Goal: Transaction & Acquisition: Download file/media

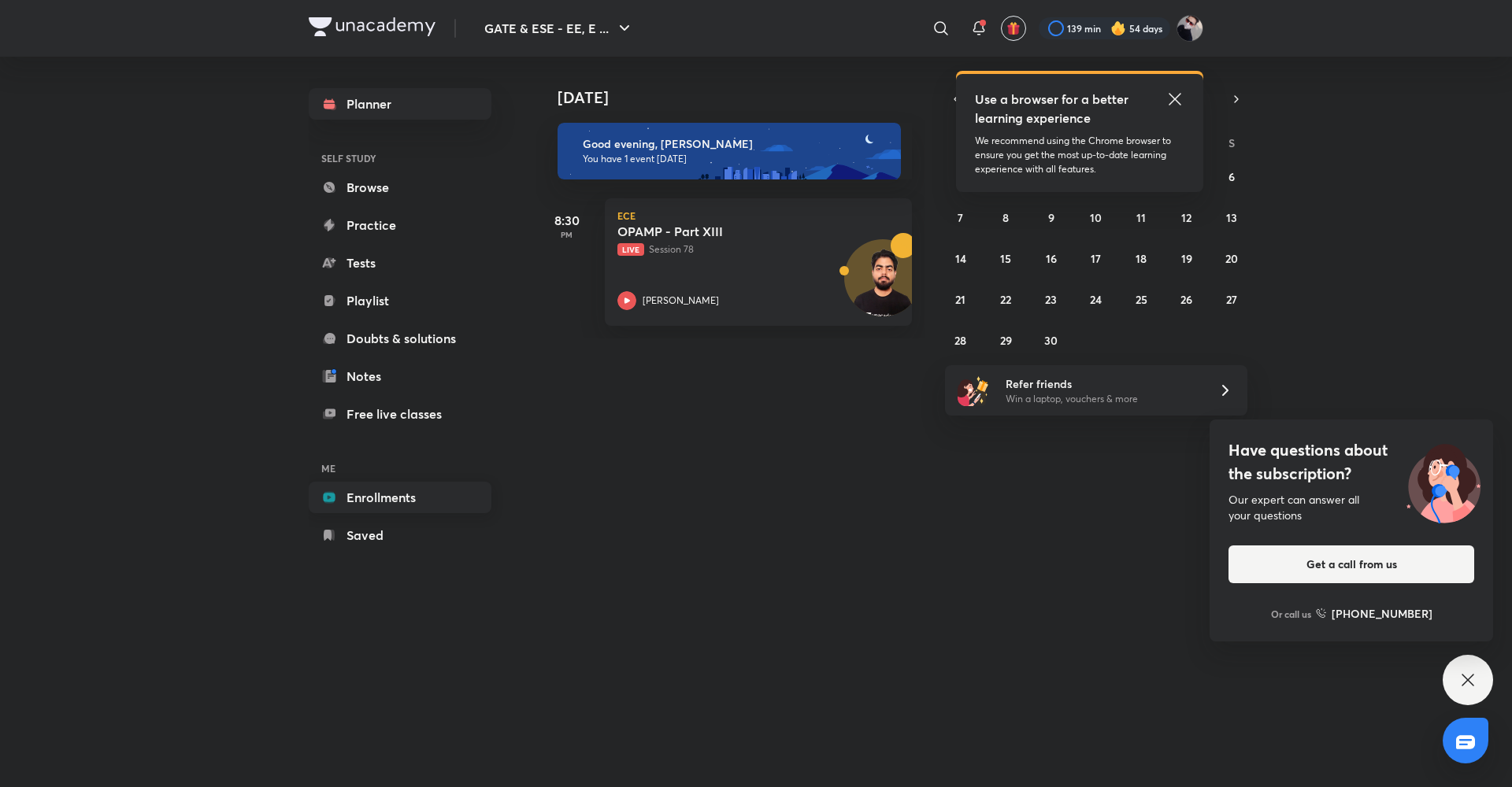
click at [414, 502] on link "Enrollments" at bounding box center [400, 497] width 182 height 31
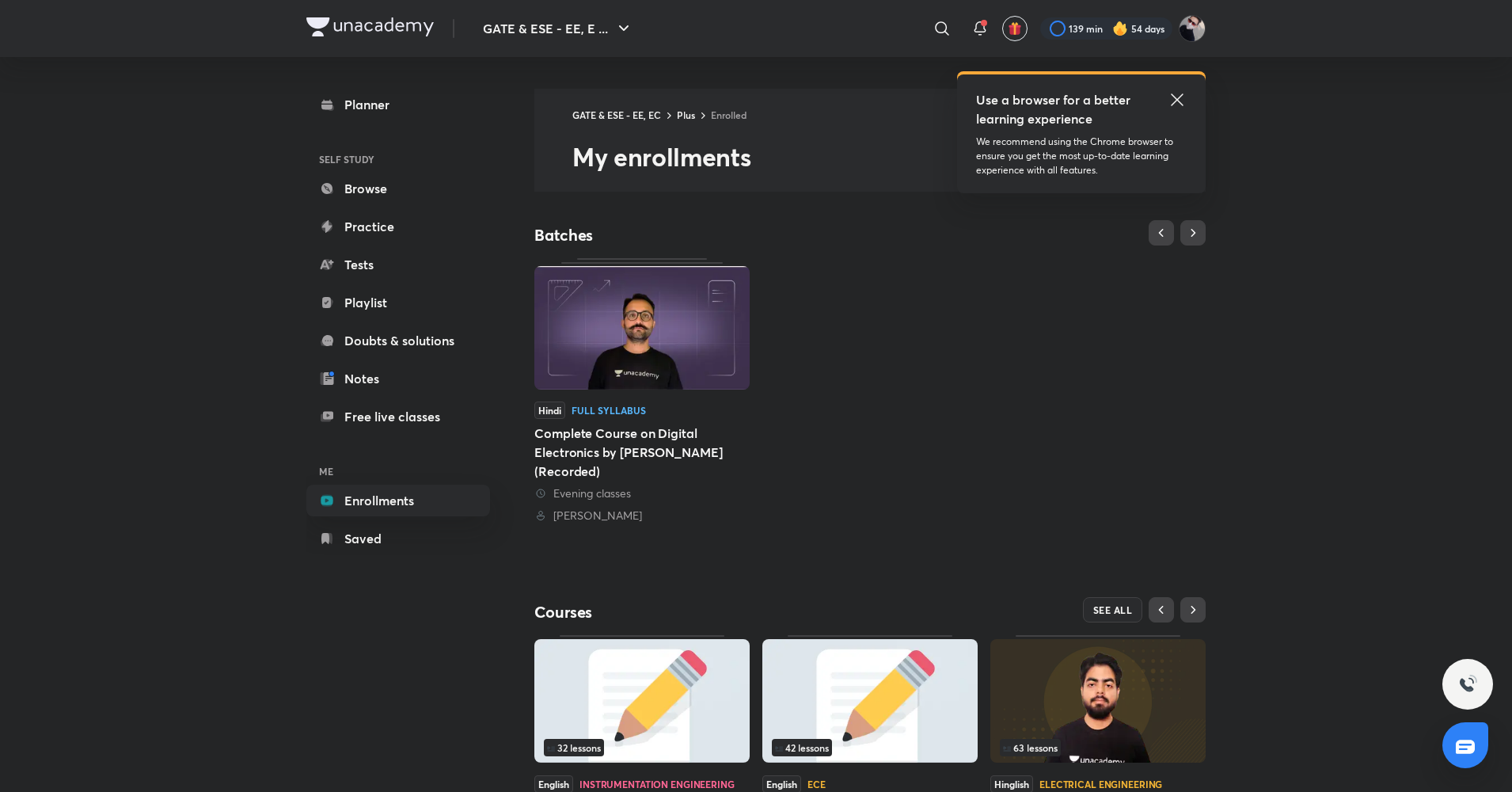
scroll to position [118, 0]
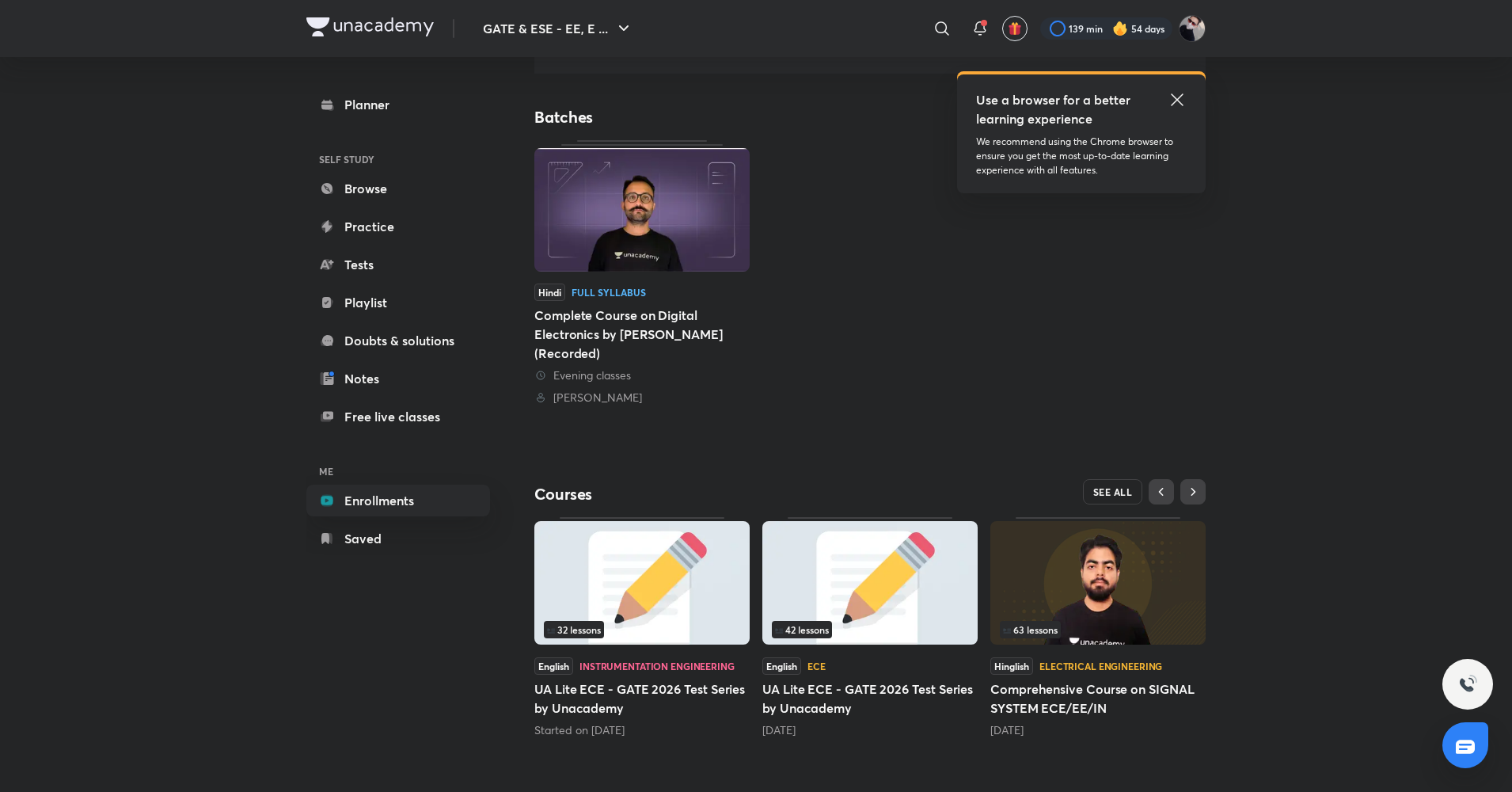
click at [1115, 490] on span "SEE ALL" at bounding box center [1113, 492] width 40 height 11
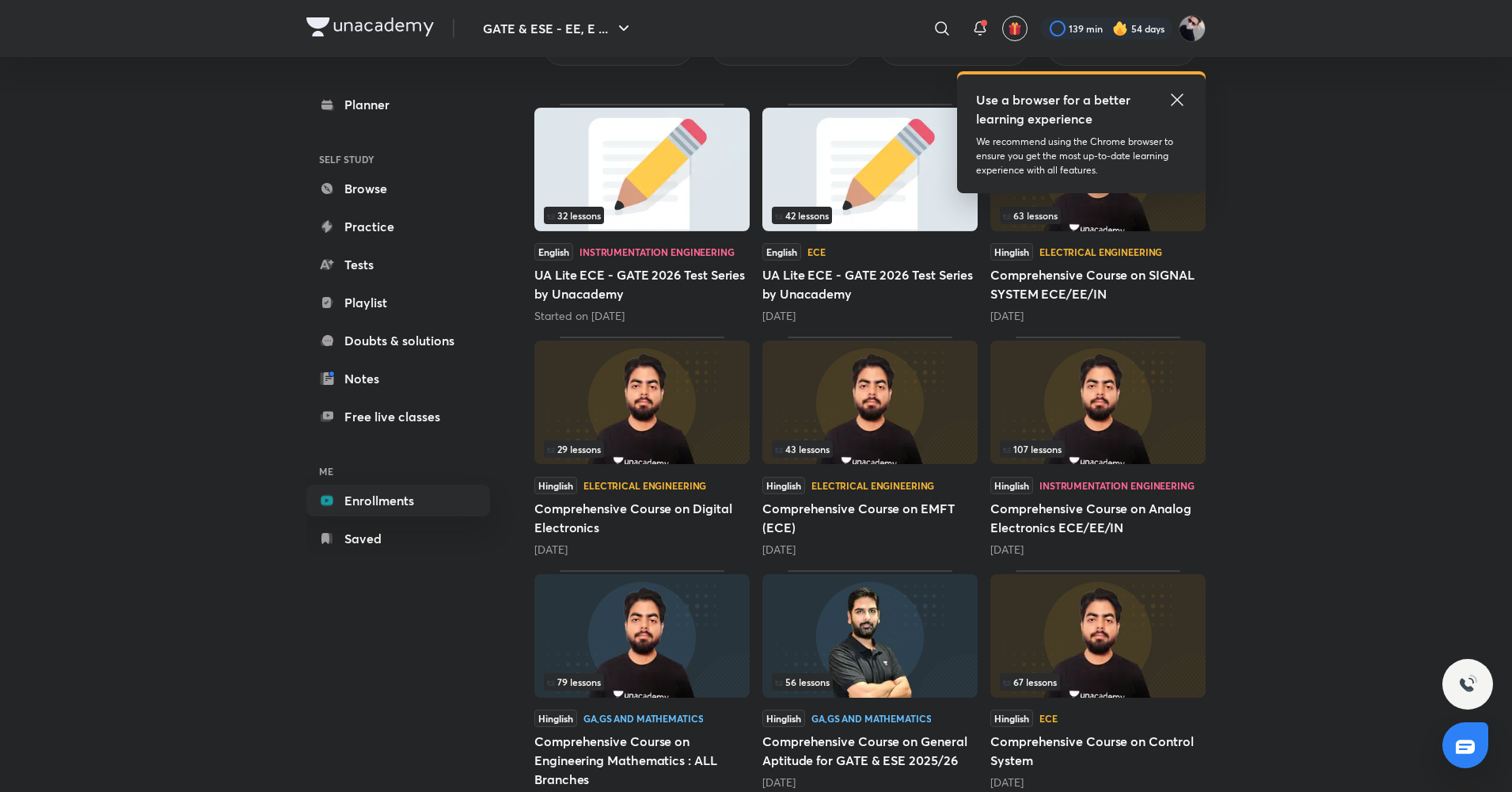
scroll to position [201, 0]
click at [1105, 463] on img at bounding box center [1097, 402] width 215 height 123
click at [1171, 93] on icon at bounding box center [1176, 99] width 19 height 19
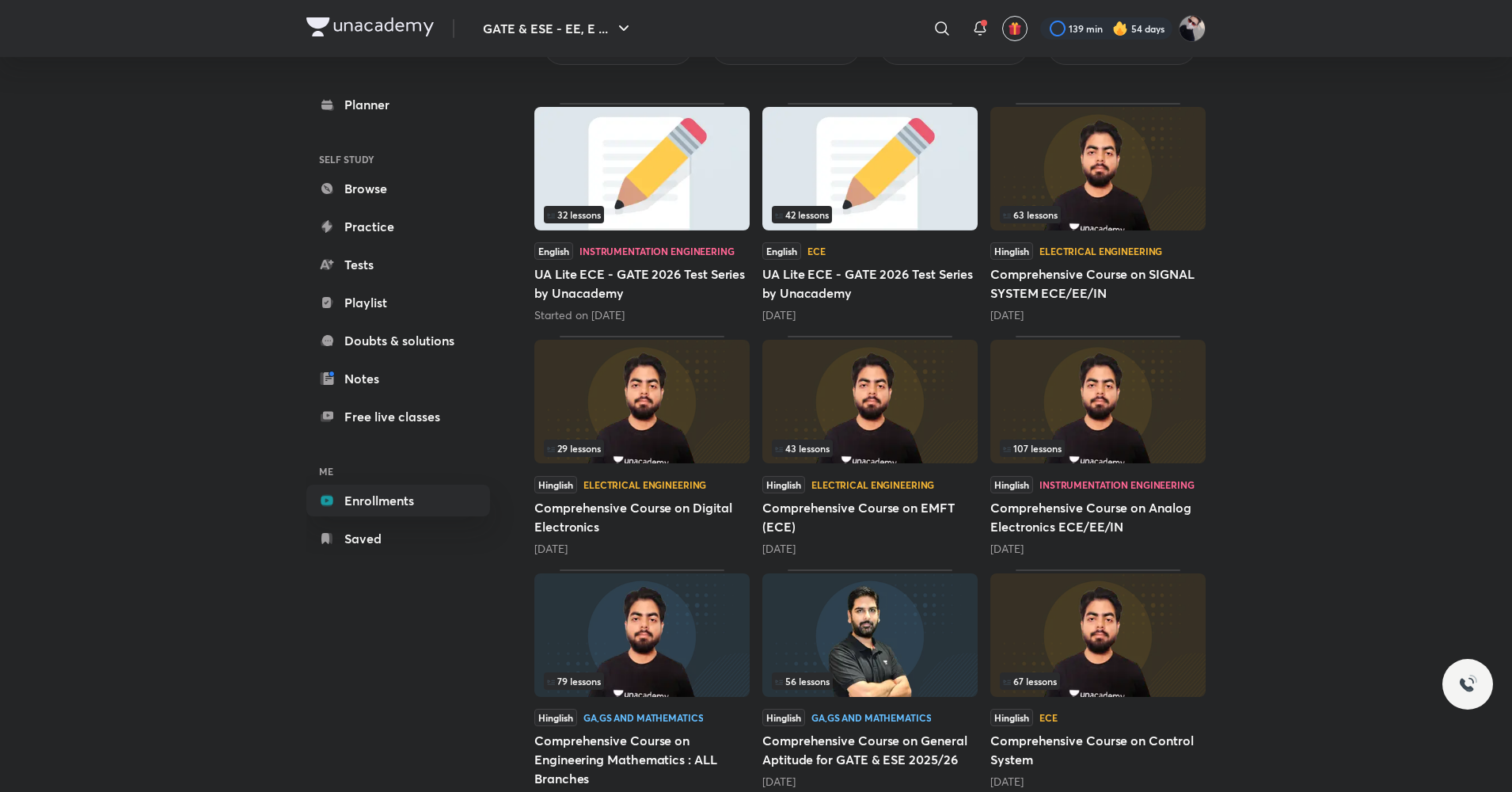
scroll to position [20, 0]
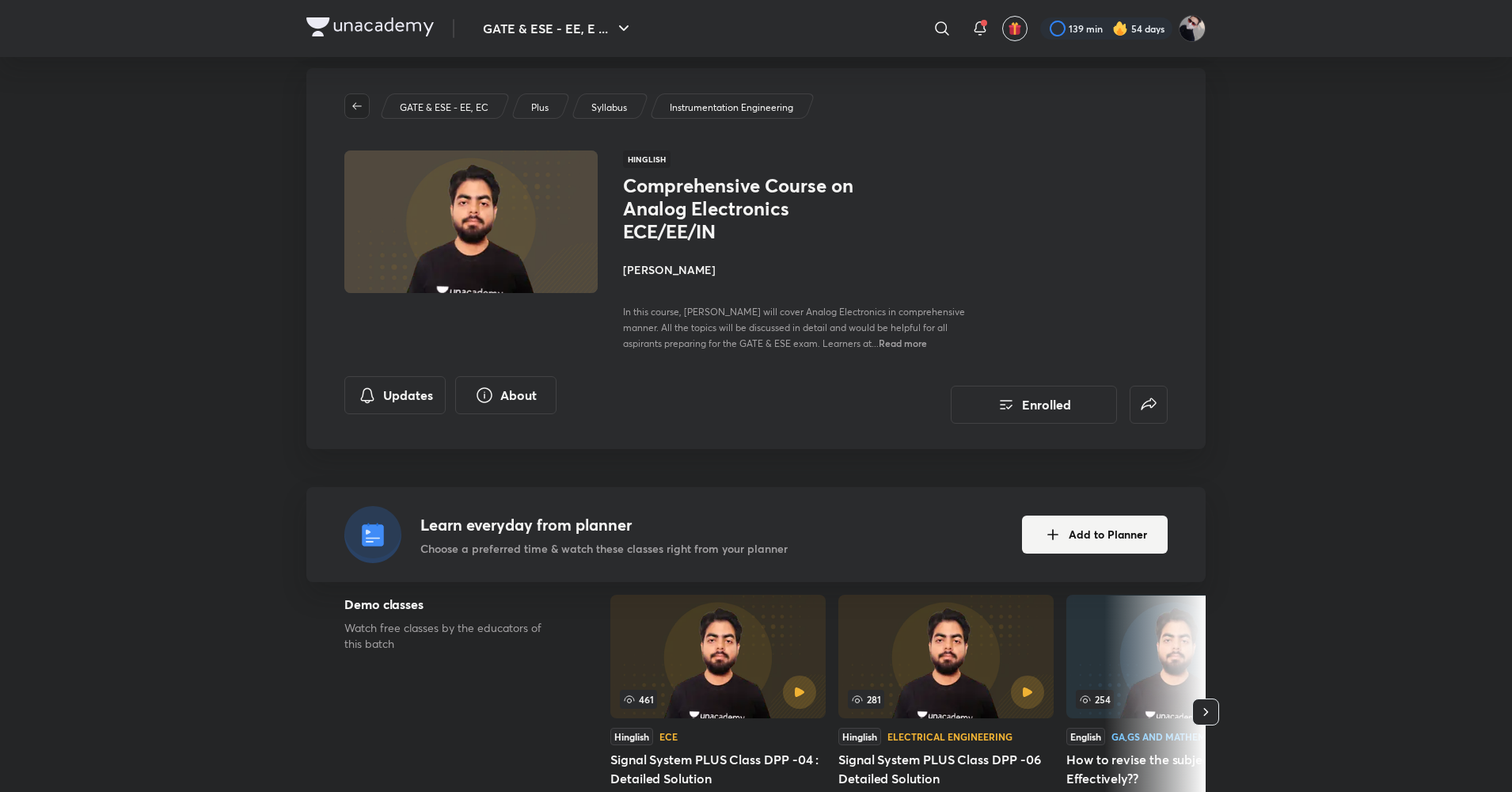
click at [356, 114] on button "button" at bounding box center [356, 105] width 25 height 25
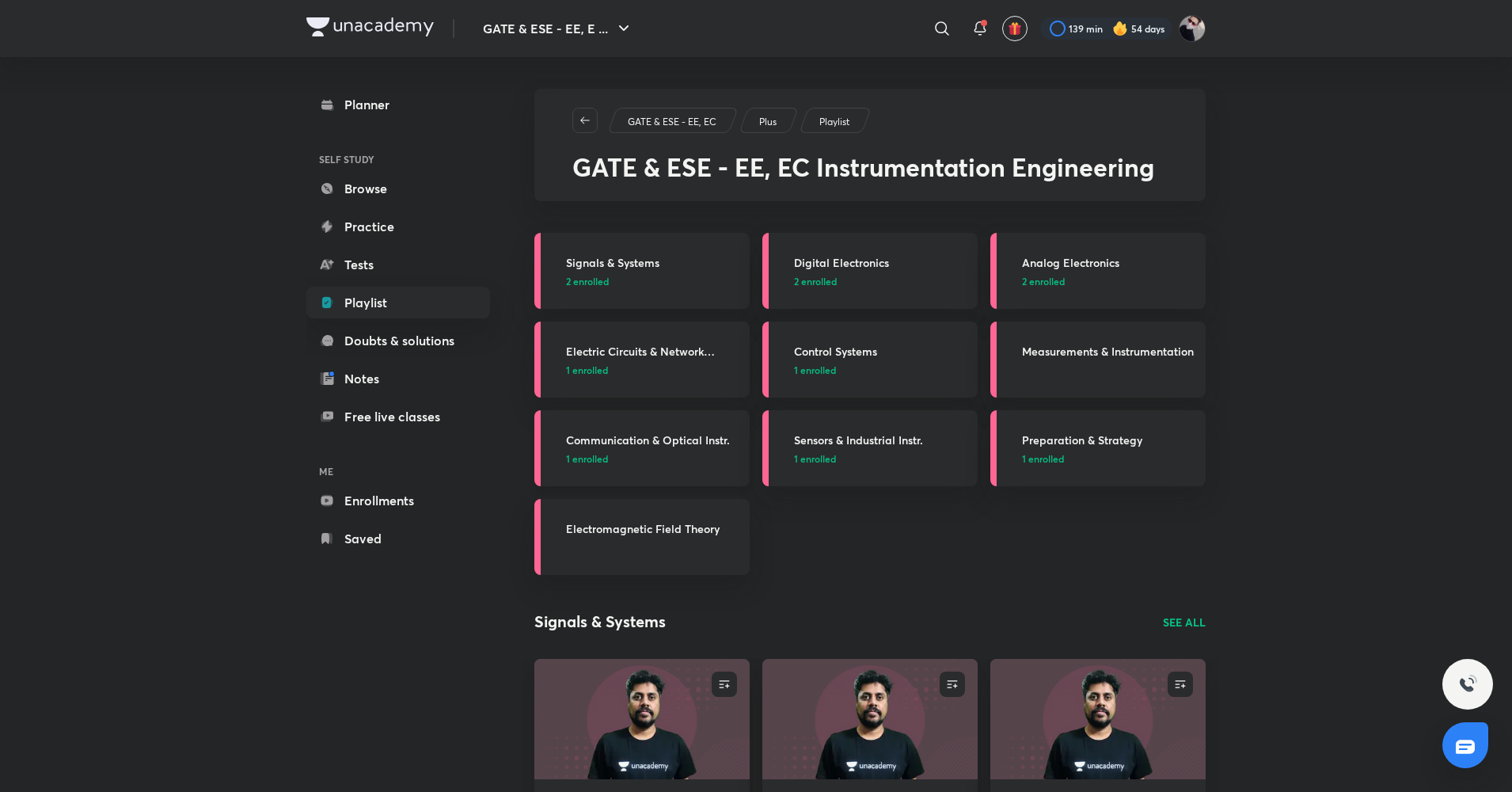
scroll to position [72, 0]
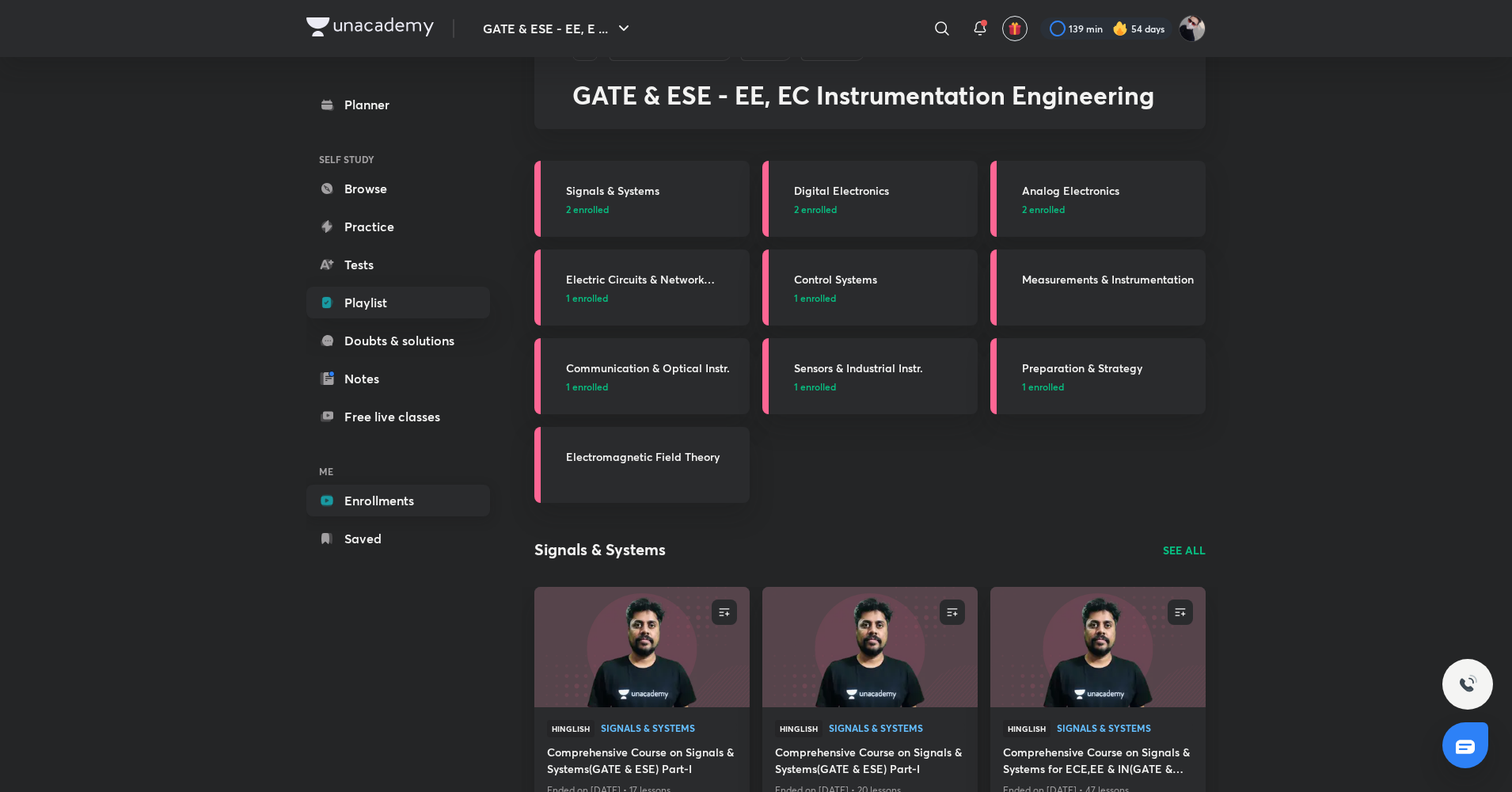
click at [385, 508] on link "Enrollments" at bounding box center [398, 500] width 183 height 32
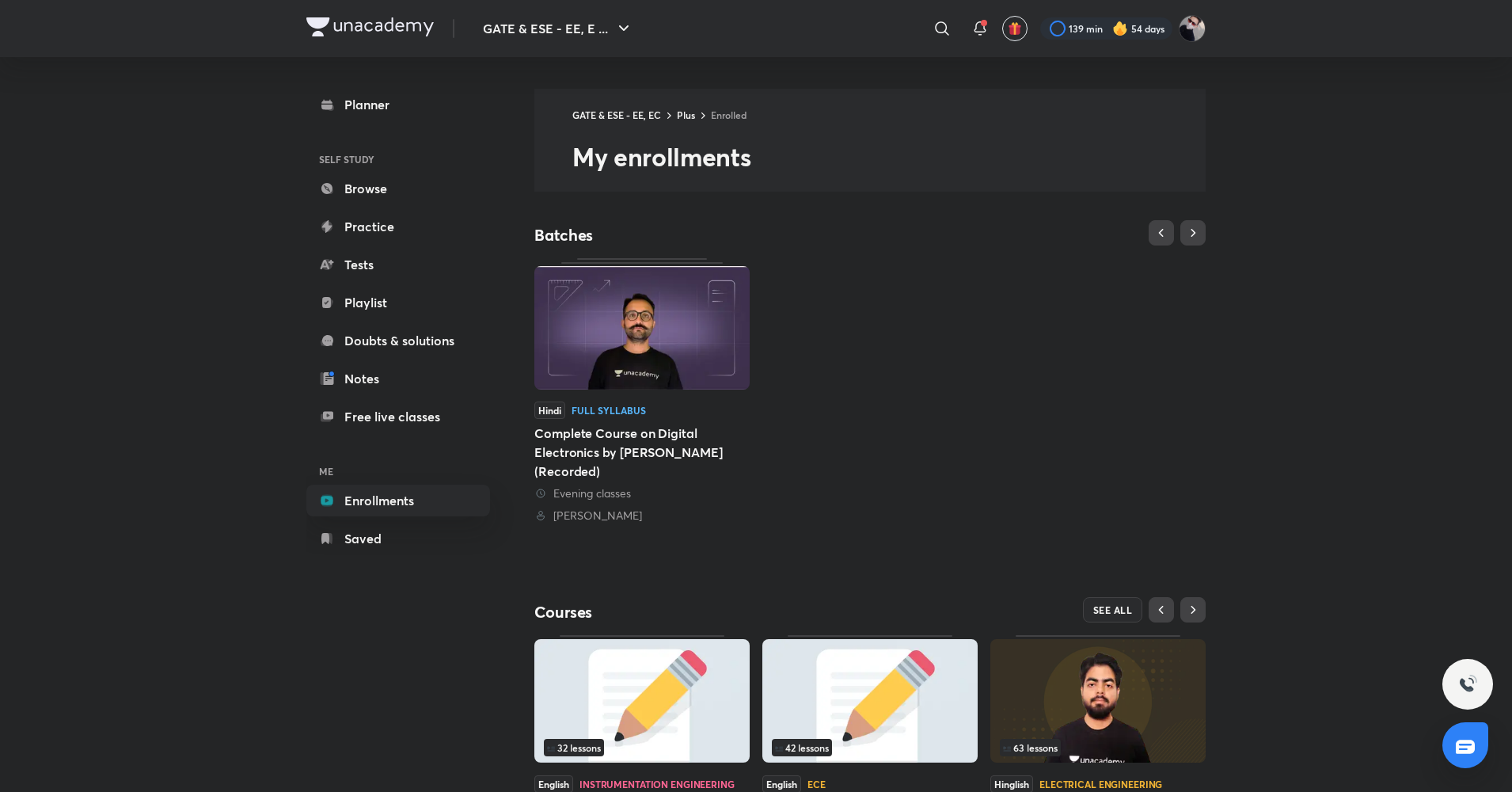
scroll to position [118, 0]
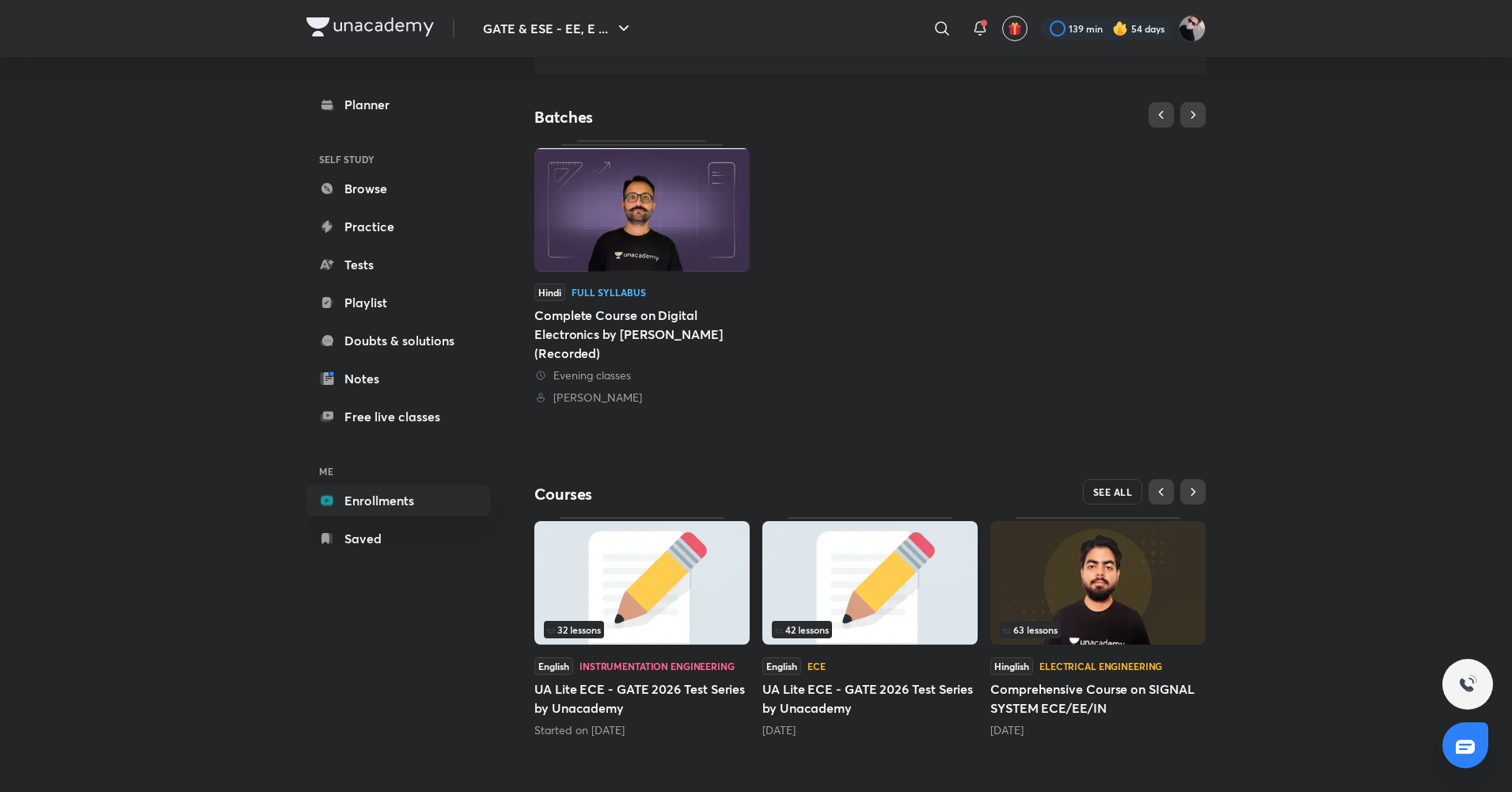
click at [1109, 486] on span "SEE ALL" at bounding box center [1113, 492] width 40 height 11
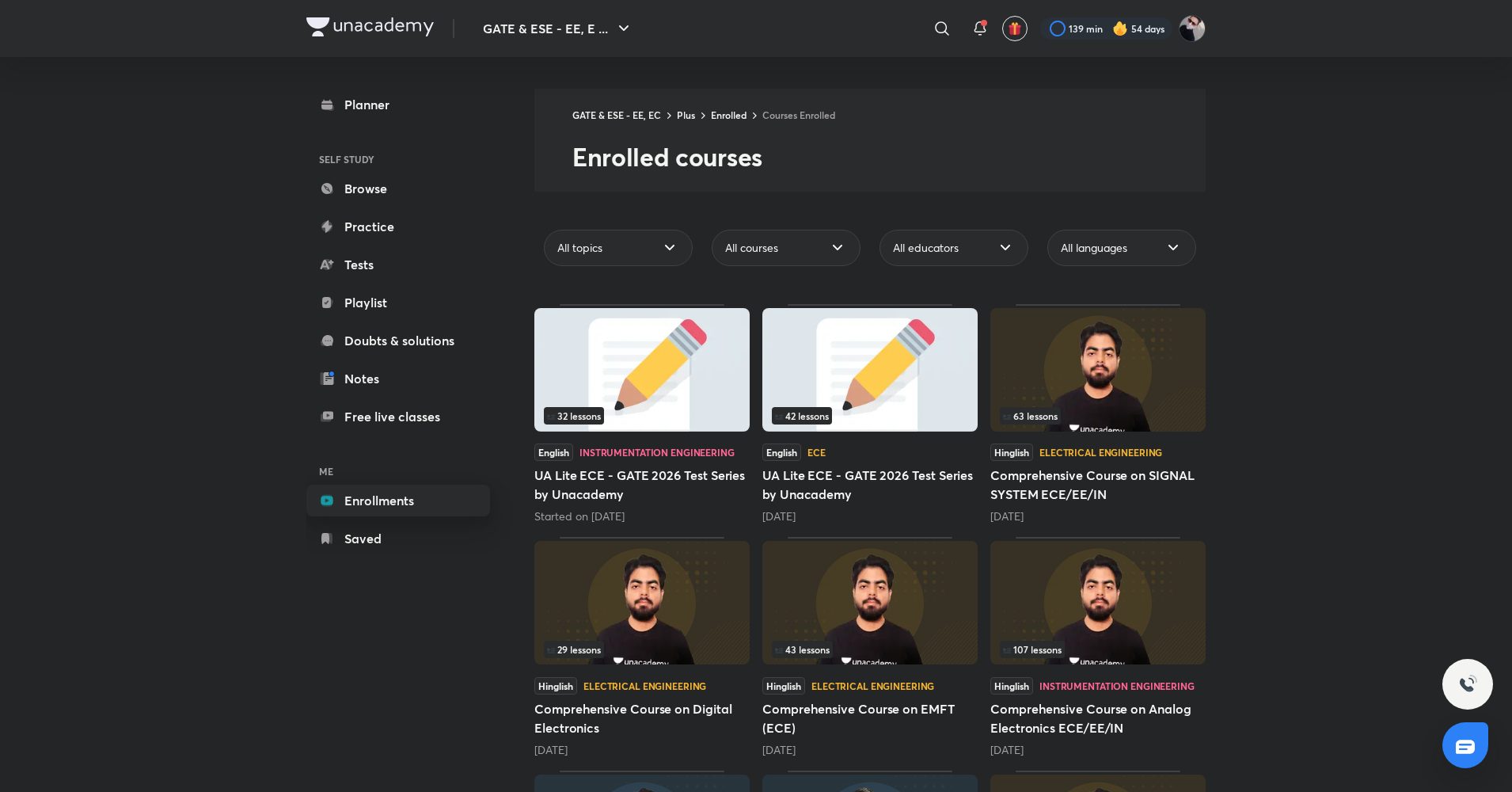
click at [398, 506] on link "Enrollments" at bounding box center [398, 500] width 183 height 32
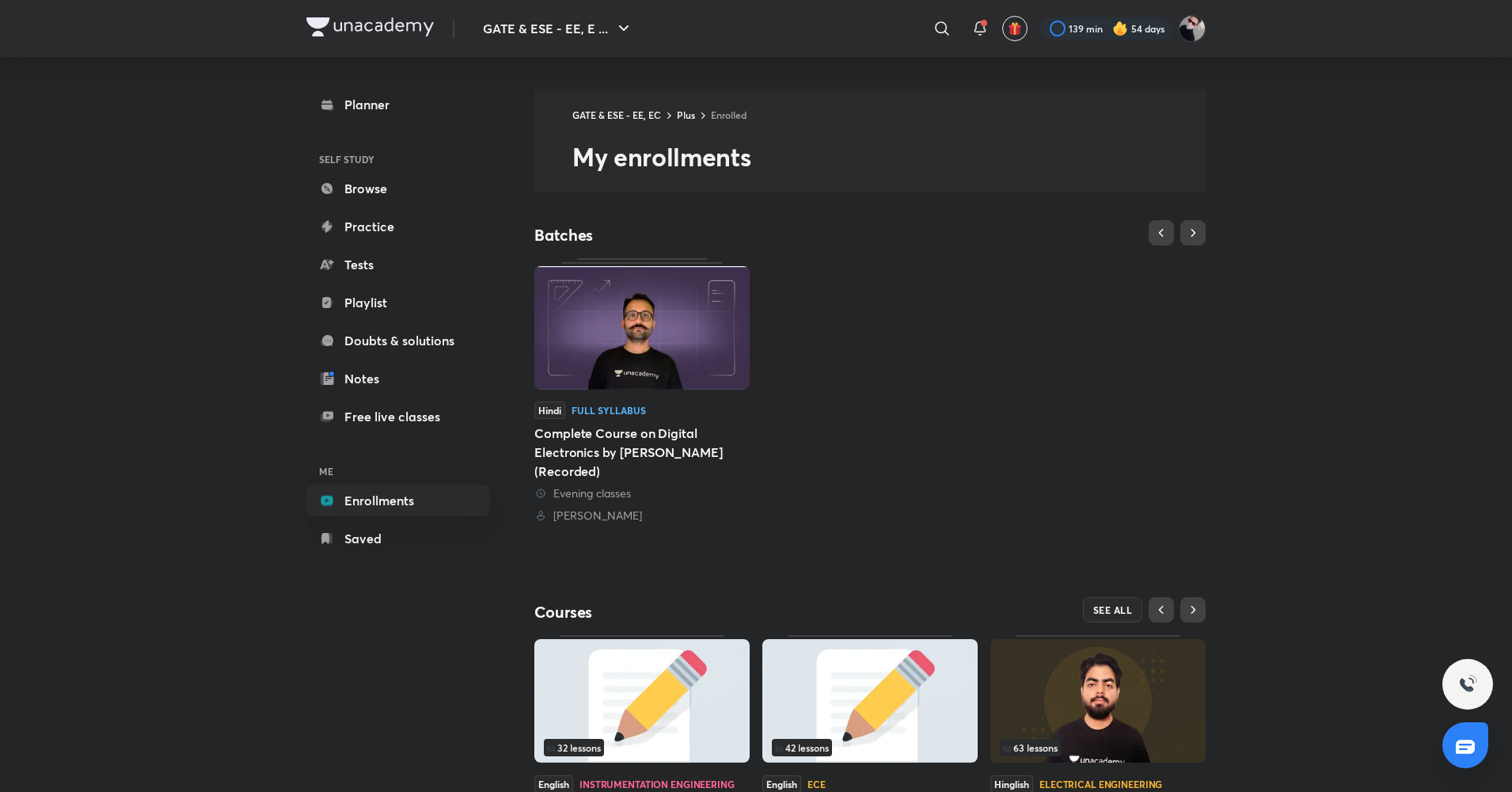
scroll to position [118, 0]
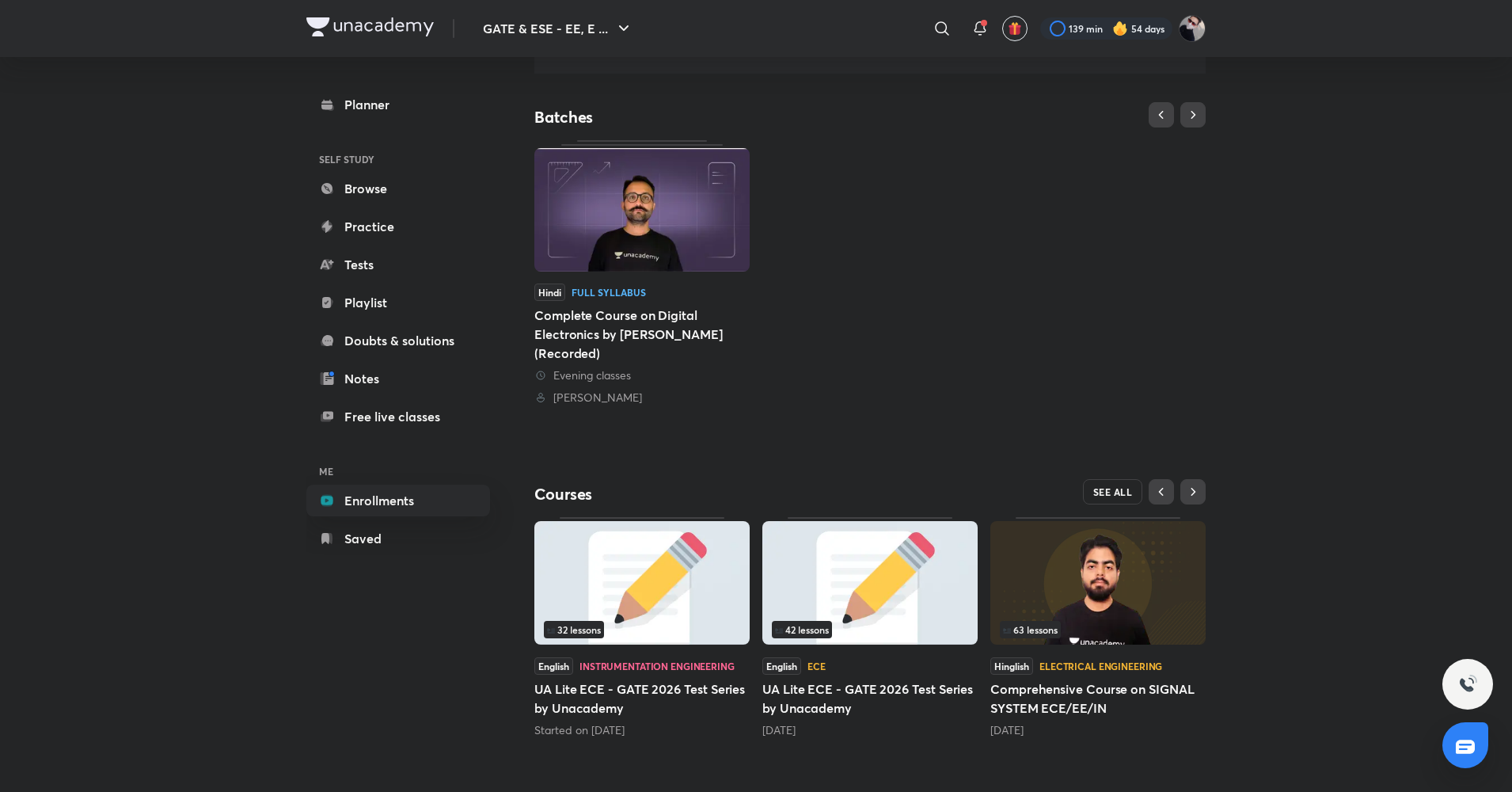
click at [1109, 491] on span "SEE ALL" at bounding box center [1113, 492] width 40 height 11
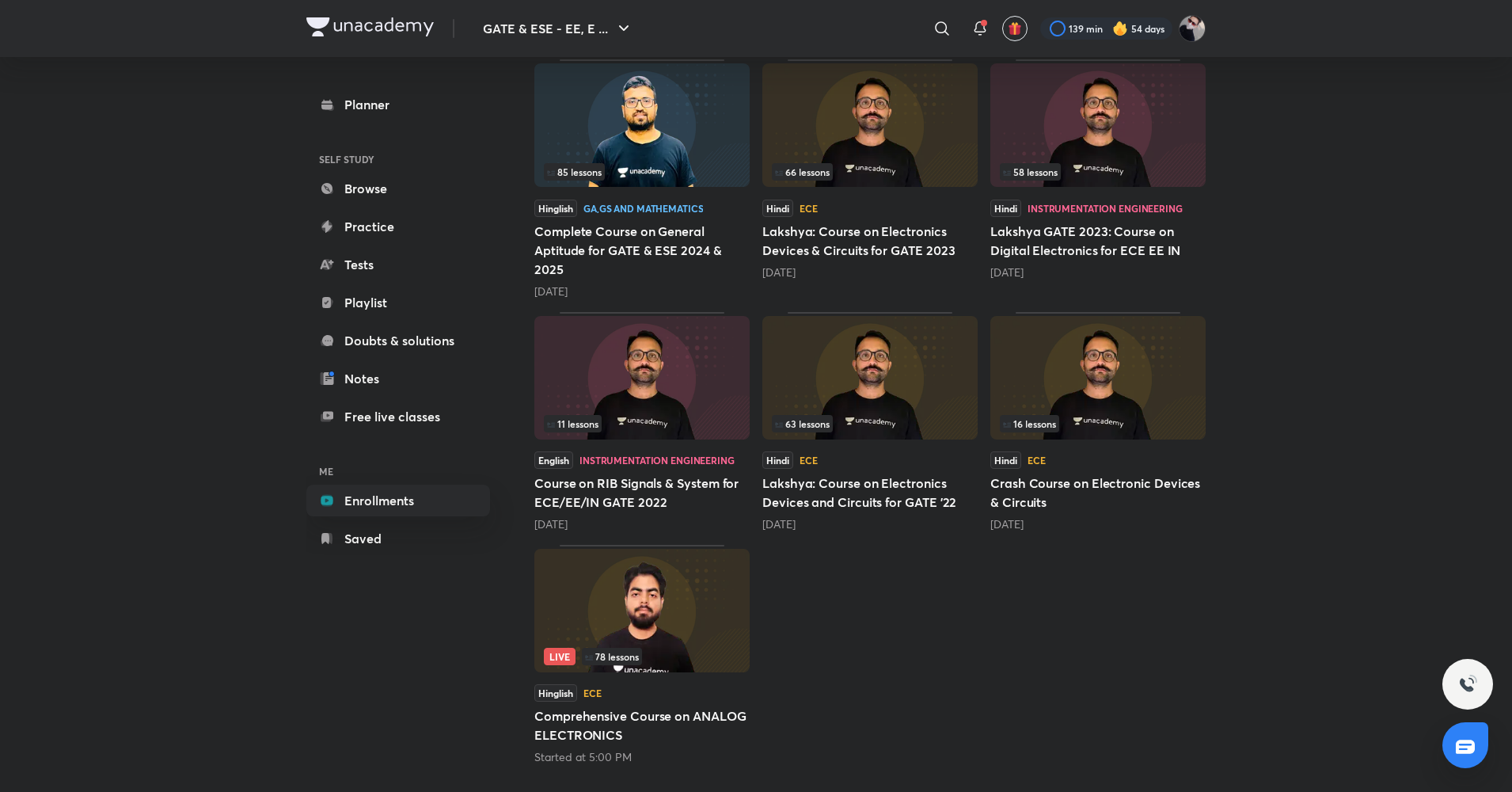
scroll to position [965, 0]
click at [556, 624] on img at bounding box center [642, 609] width 215 height 123
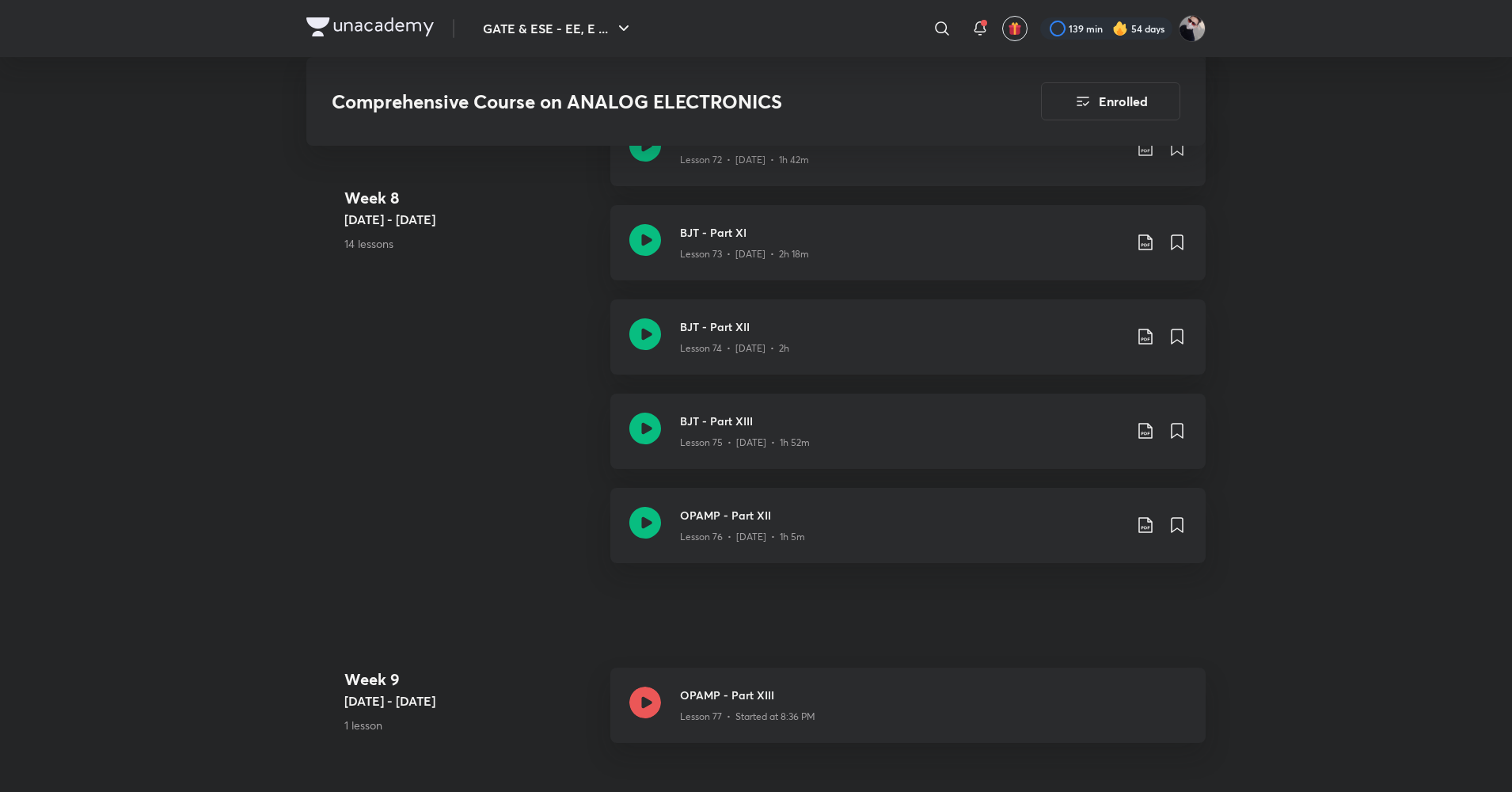
scroll to position [8364, 0]
click at [1145, 428] on icon at bounding box center [1145, 429] width 19 height 19
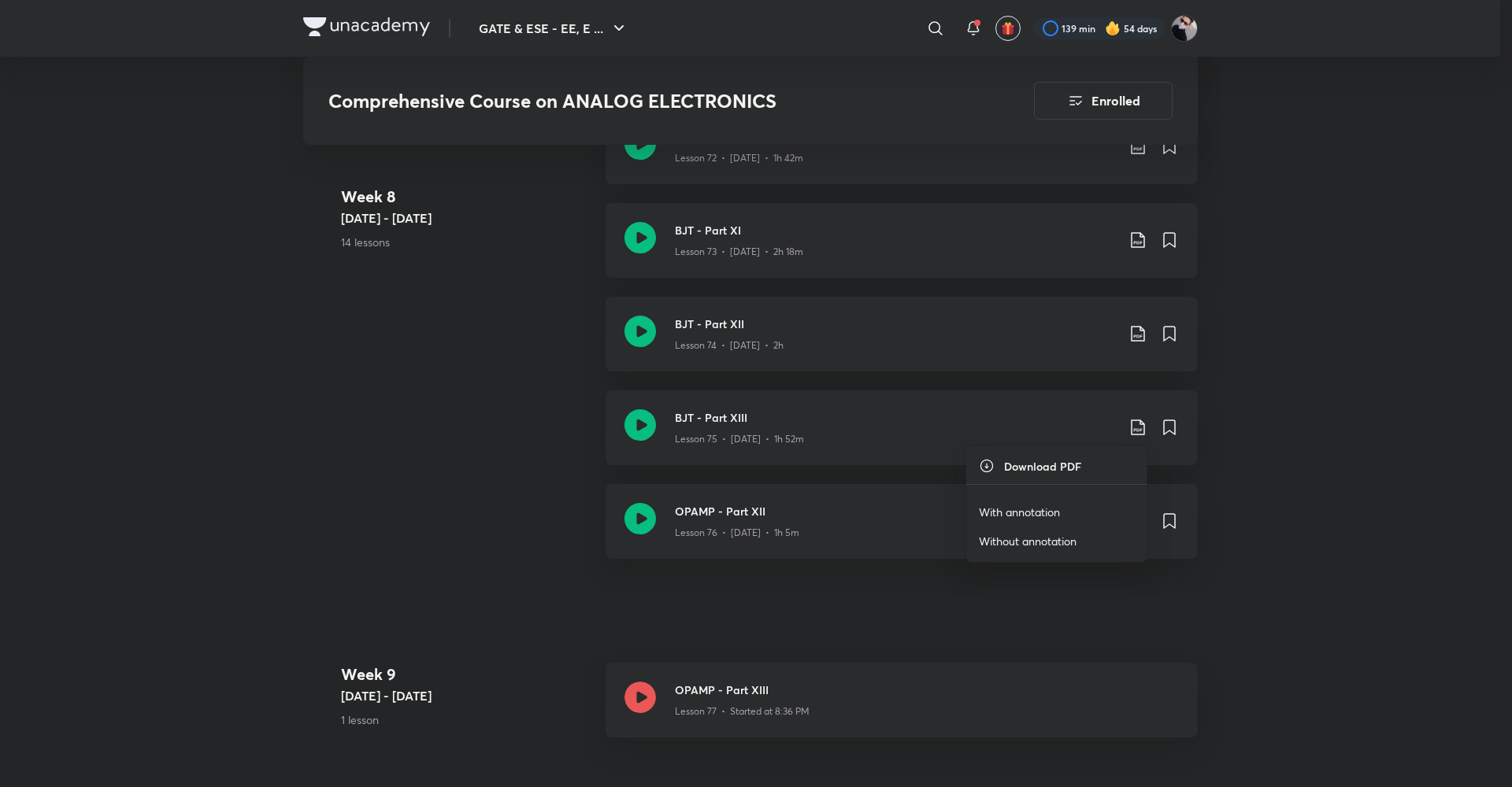
click at [1017, 510] on p "With annotation" at bounding box center [1019, 512] width 81 height 16
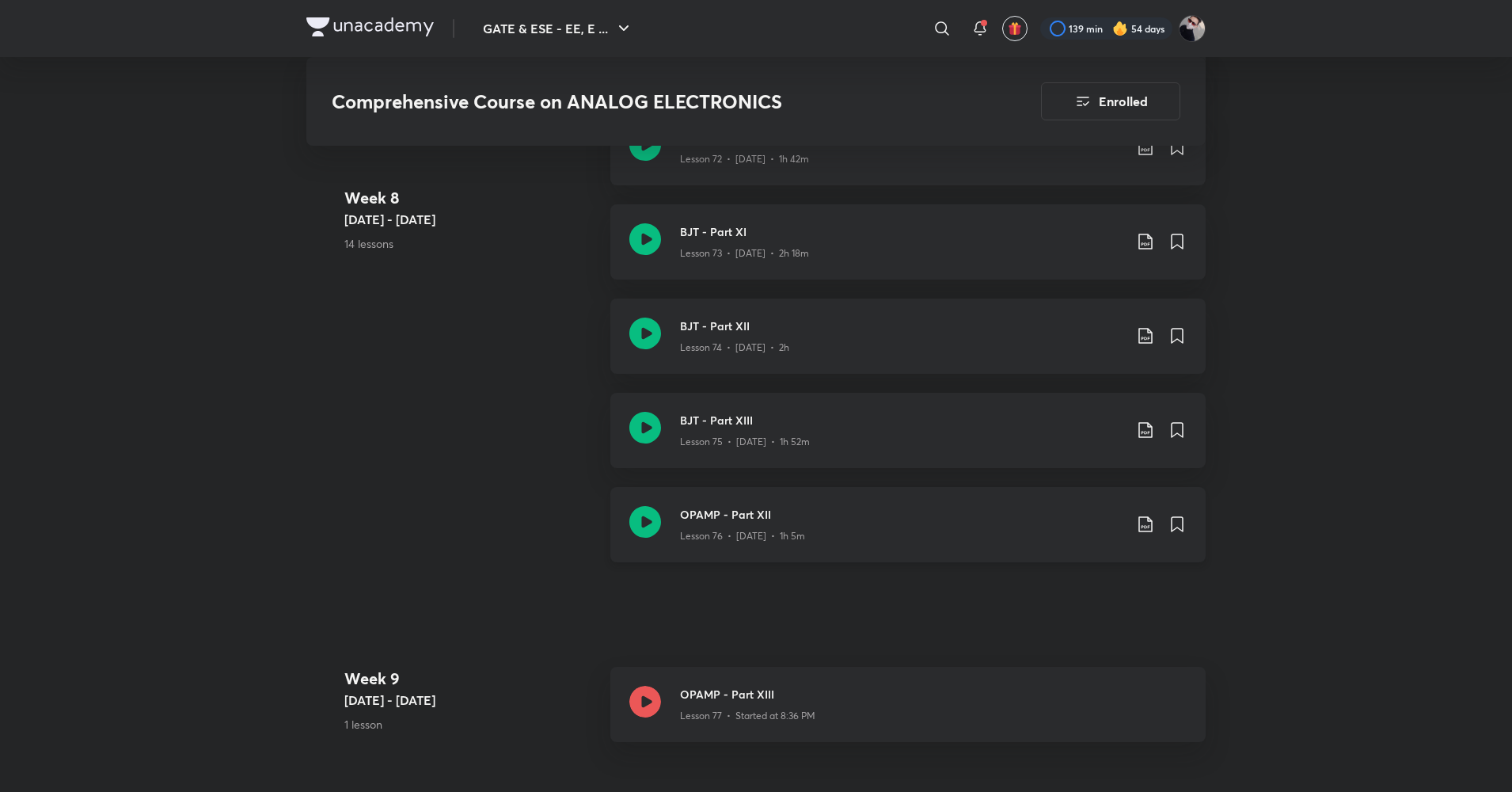
click at [1147, 527] on icon at bounding box center [1145, 523] width 19 height 19
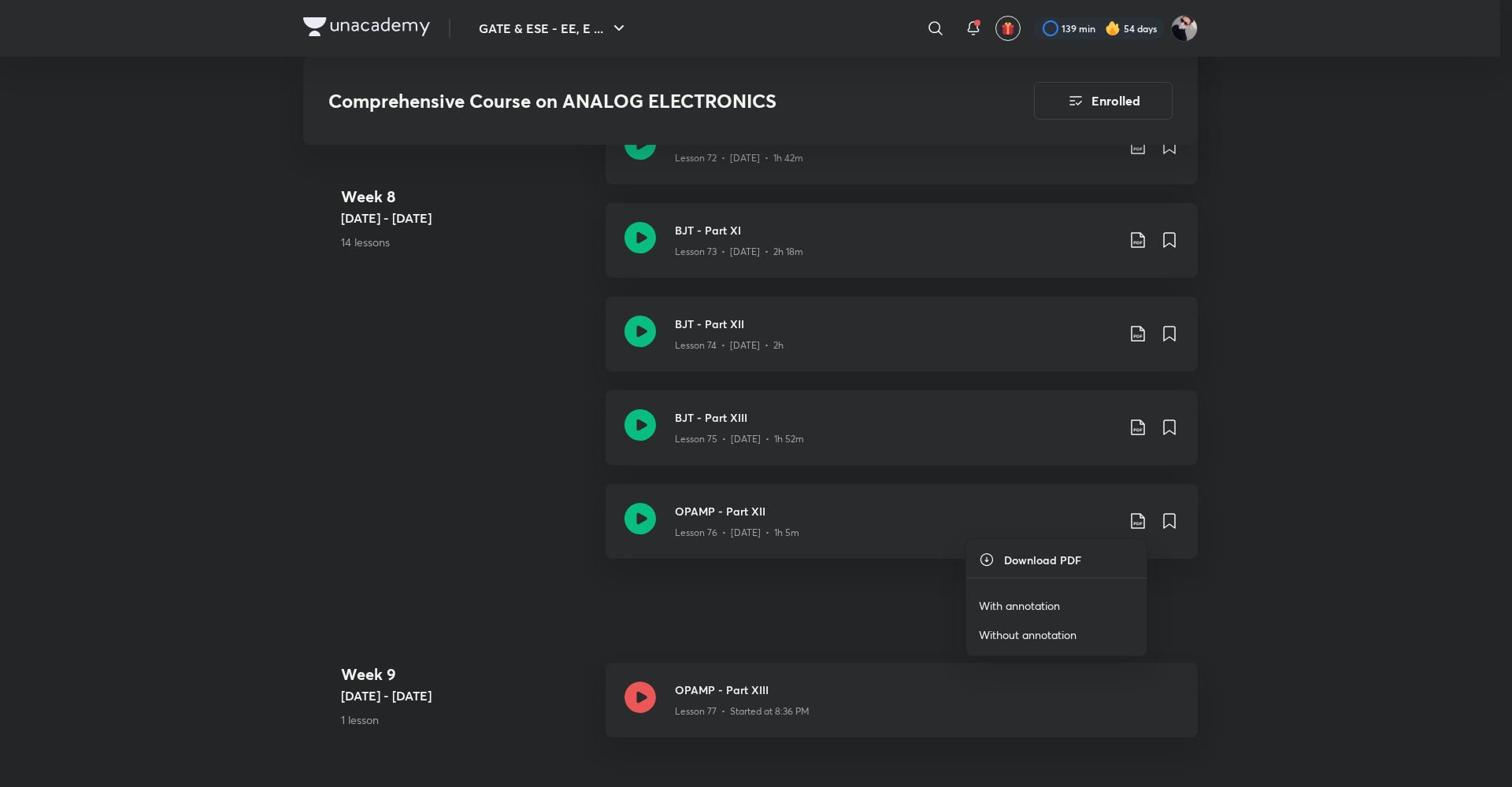
click at [1039, 599] on p "With annotation" at bounding box center [1019, 606] width 81 height 16
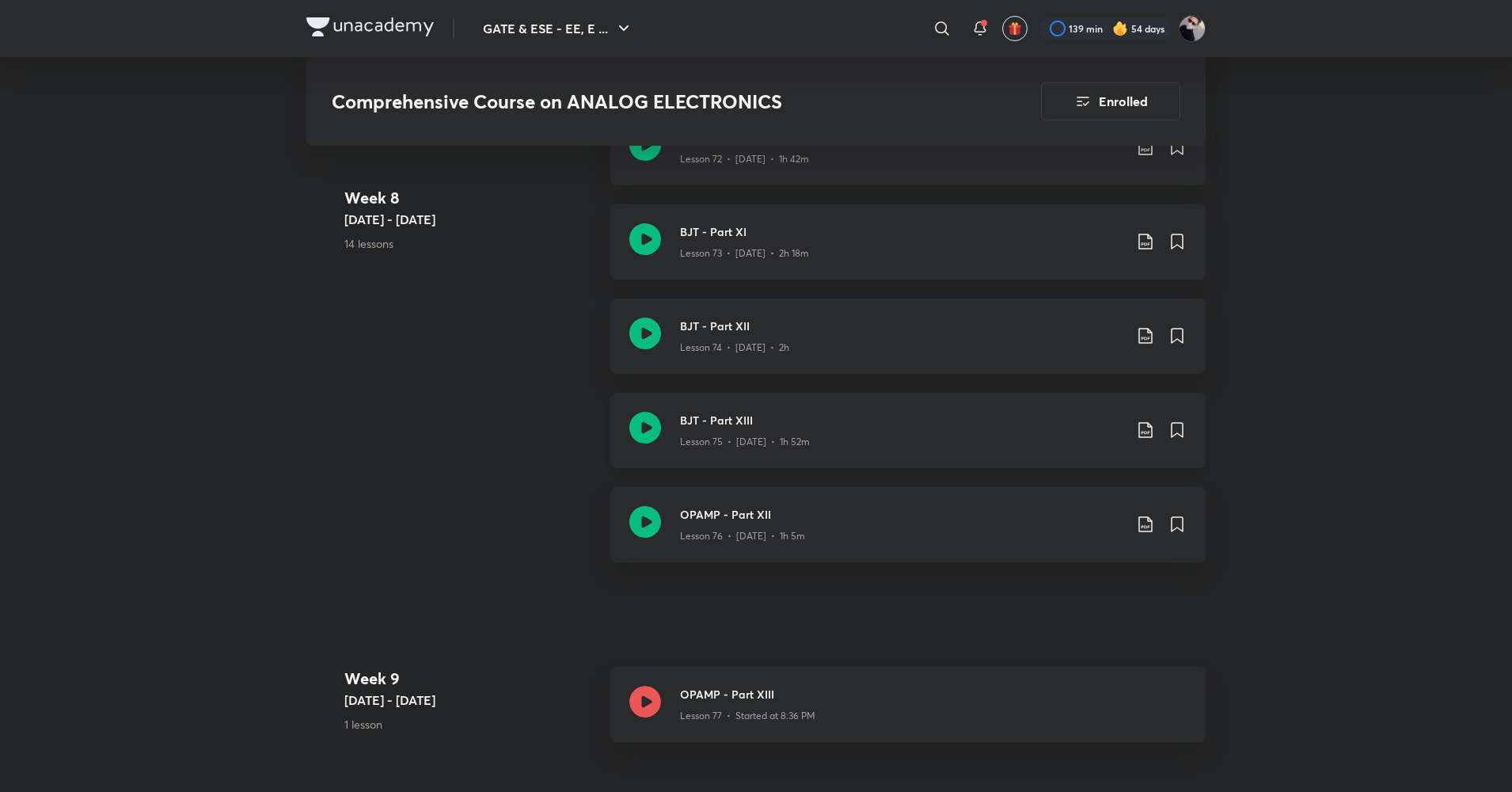
scroll to position [8598, 0]
